Goal: Information Seeking & Learning: Learn about a topic

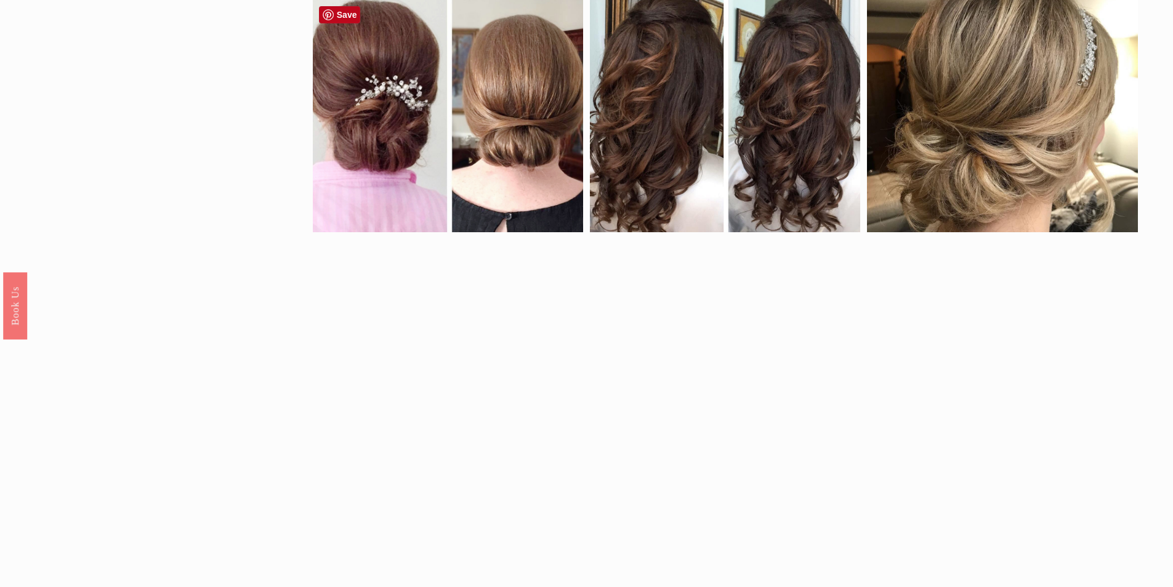
scroll to position [411, 0]
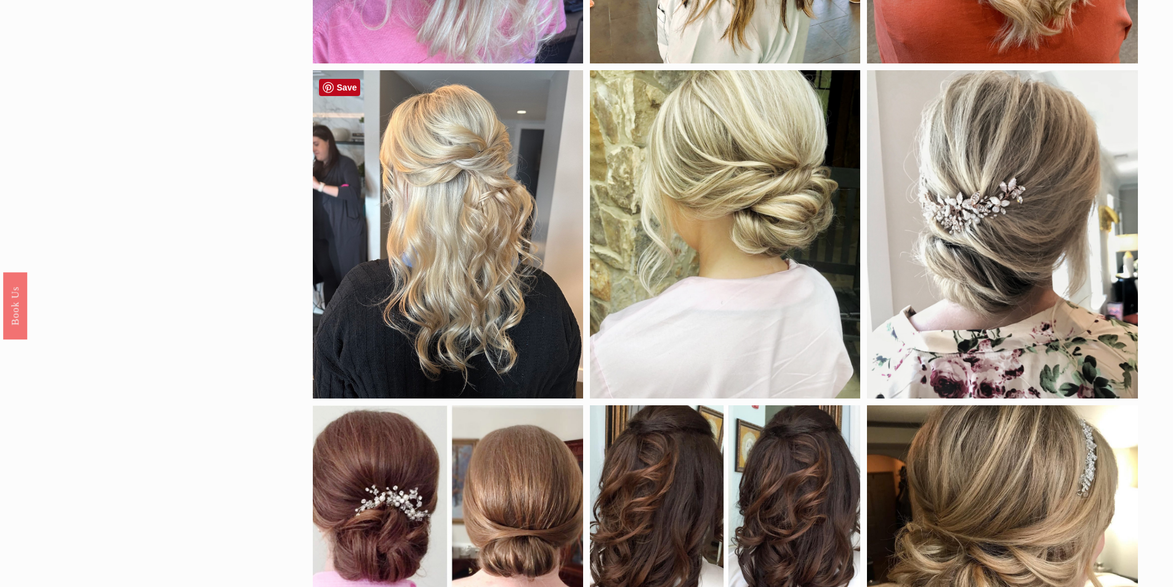
click at [460, 198] on div at bounding box center [448, 234] width 270 height 329
click at [435, 186] on div at bounding box center [448, 234] width 270 height 329
click at [516, 238] on div at bounding box center [448, 234] width 270 height 329
click at [356, 89] on link "Save" at bounding box center [340, 87] width 42 height 17
click at [535, 238] on div at bounding box center [448, 234] width 270 height 329
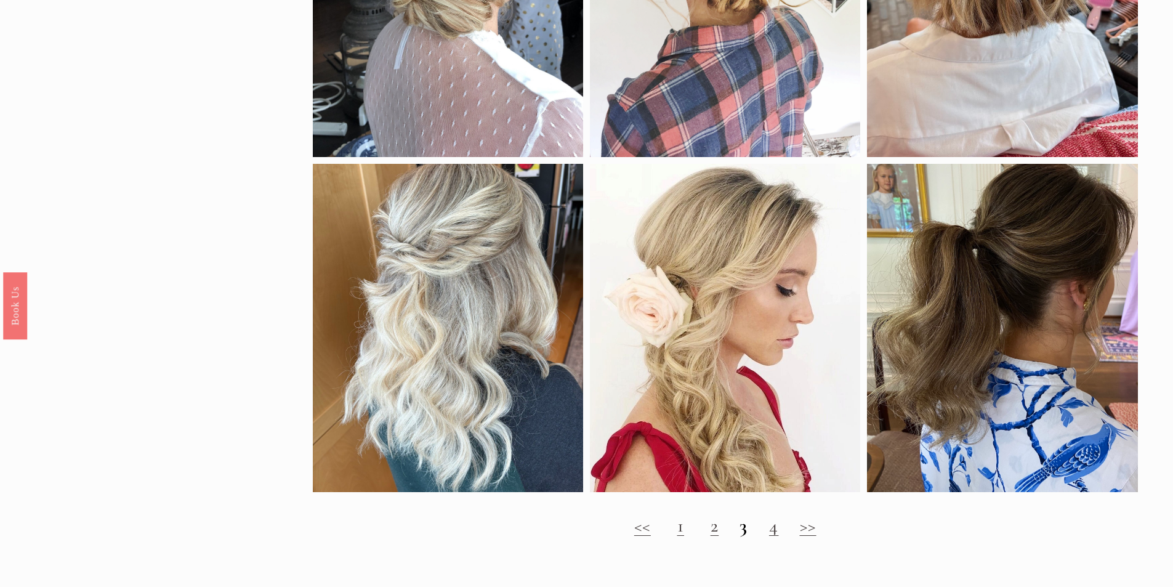
scroll to position [1642, 0]
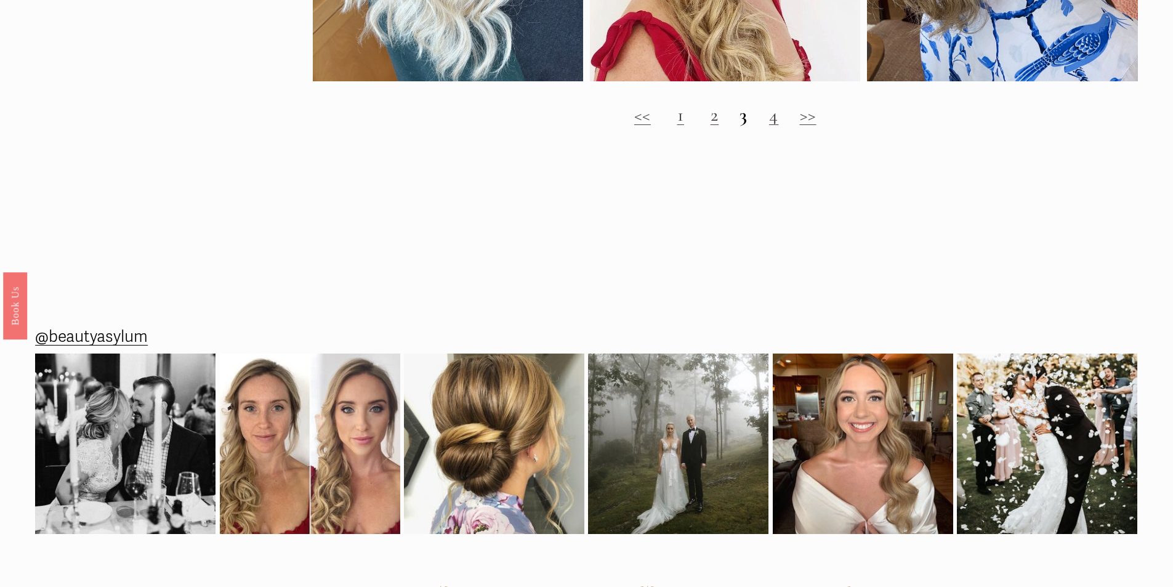
click at [774, 126] on link "4" at bounding box center [774, 114] width 10 height 23
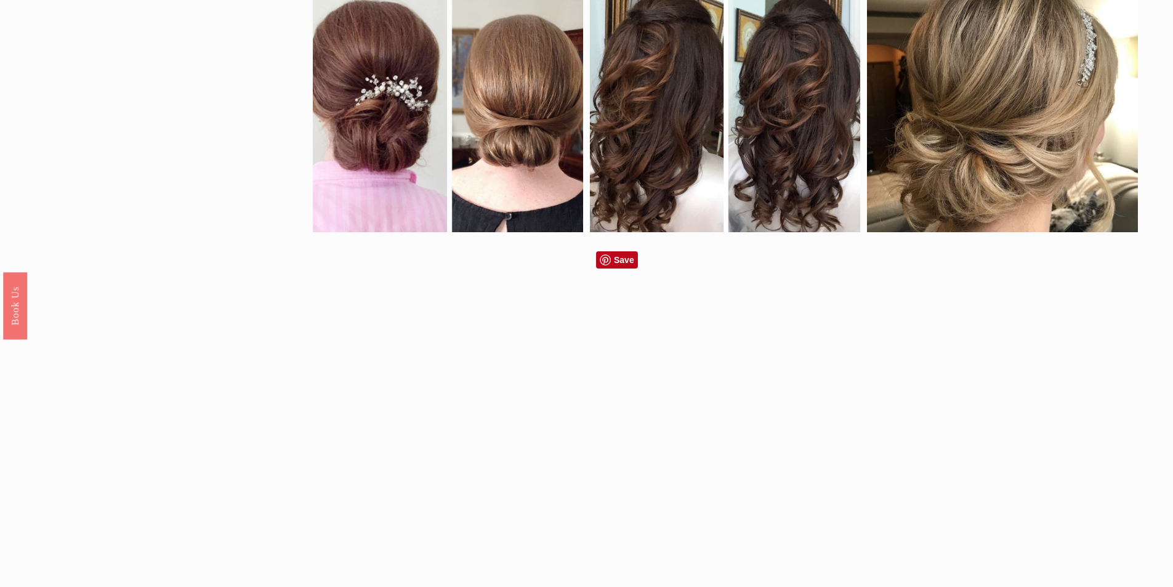
scroll to position [1231, 0]
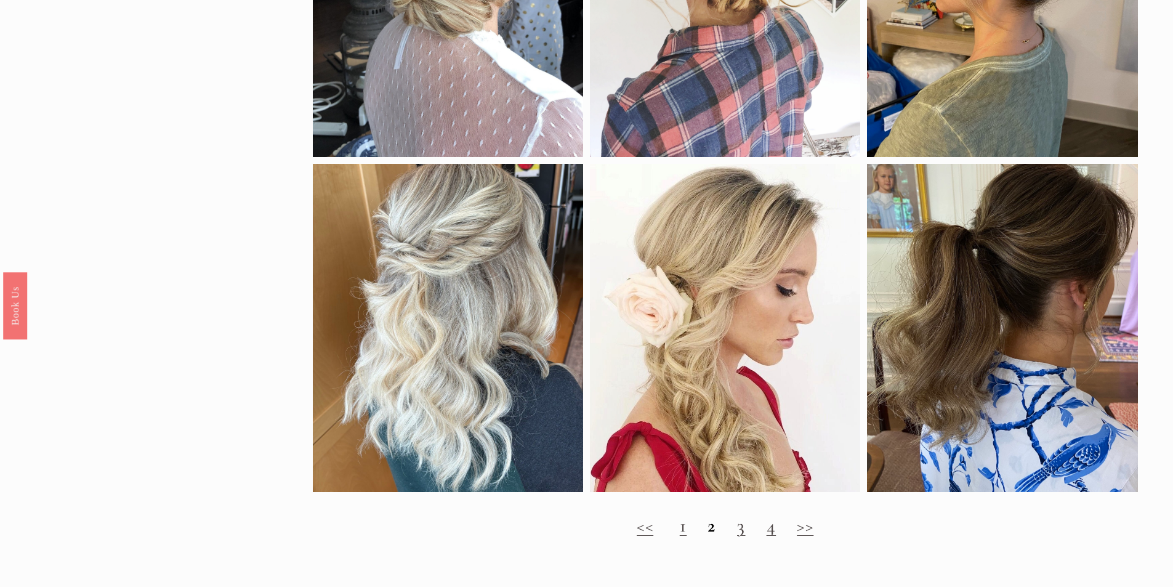
click at [768, 537] on link "4" at bounding box center [771, 525] width 10 height 23
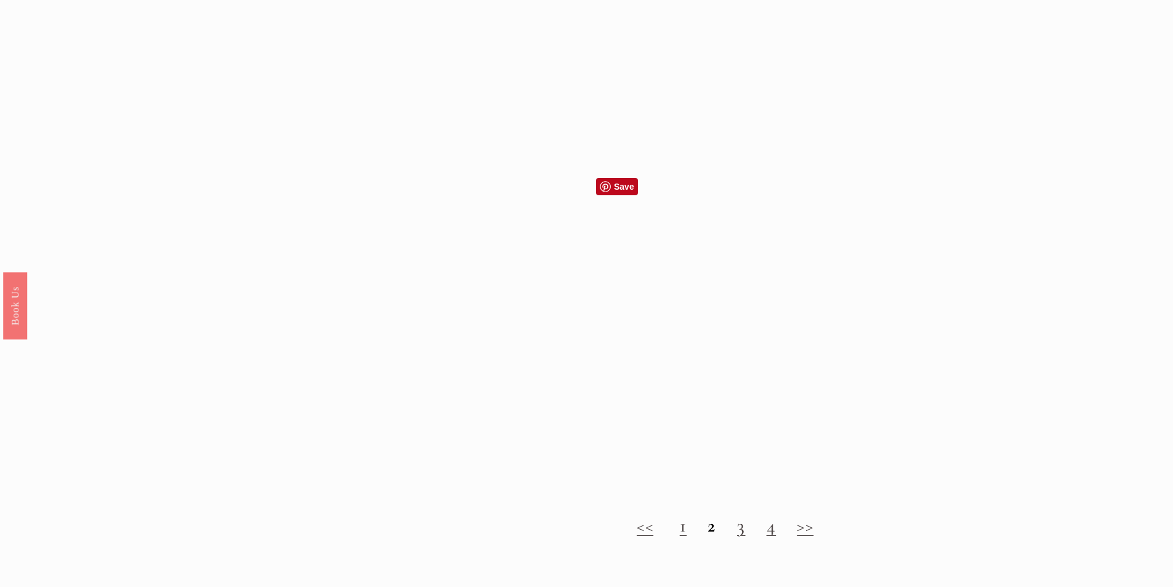
scroll to position [1642, 0]
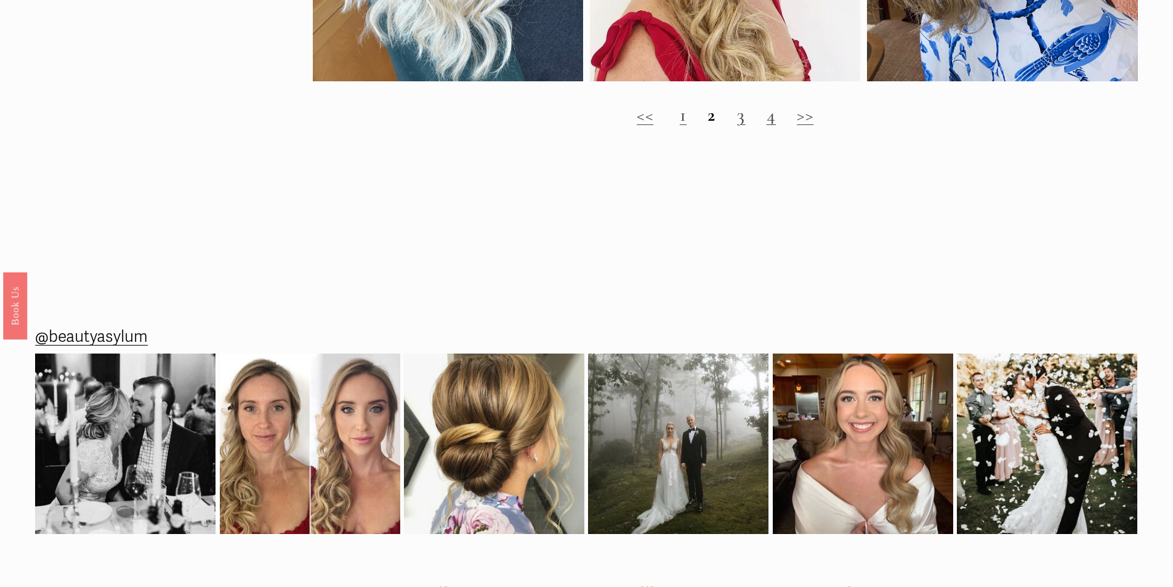
click at [684, 126] on link "1" at bounding box center [683, 114] width 7 height 23
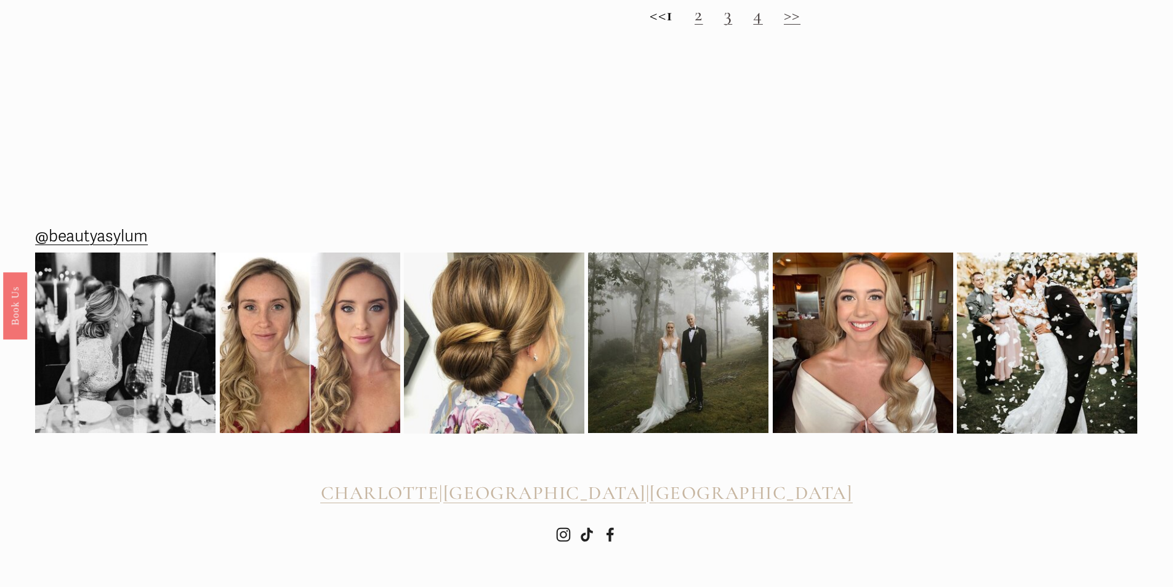
scroll to position [1805, 0]
